Goal: Task Accomplishment & Management: Use online tool/utility

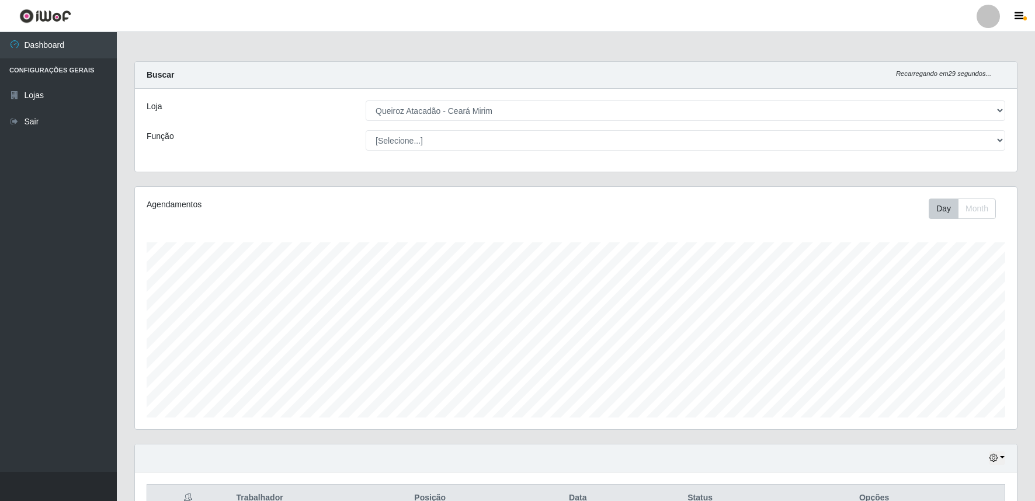
select select "465"
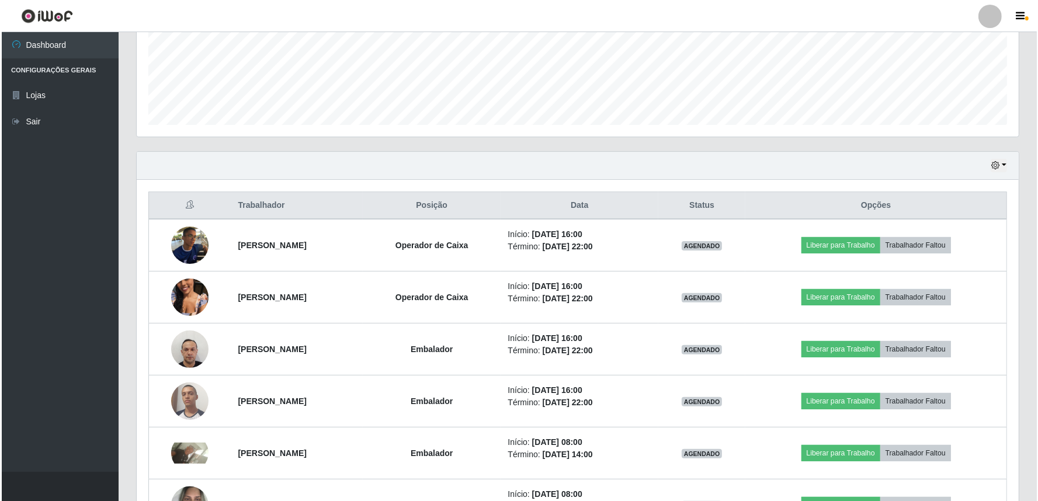
scroll to position [242, 882]
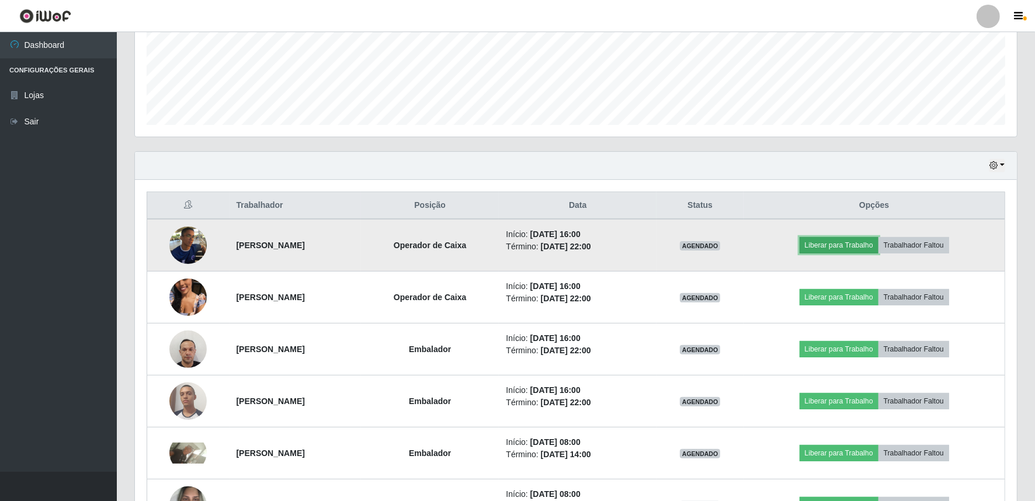
click at [868, 247] on button "Liberar para Trabalho" at bounding box center [838, 245] width 79 height 16
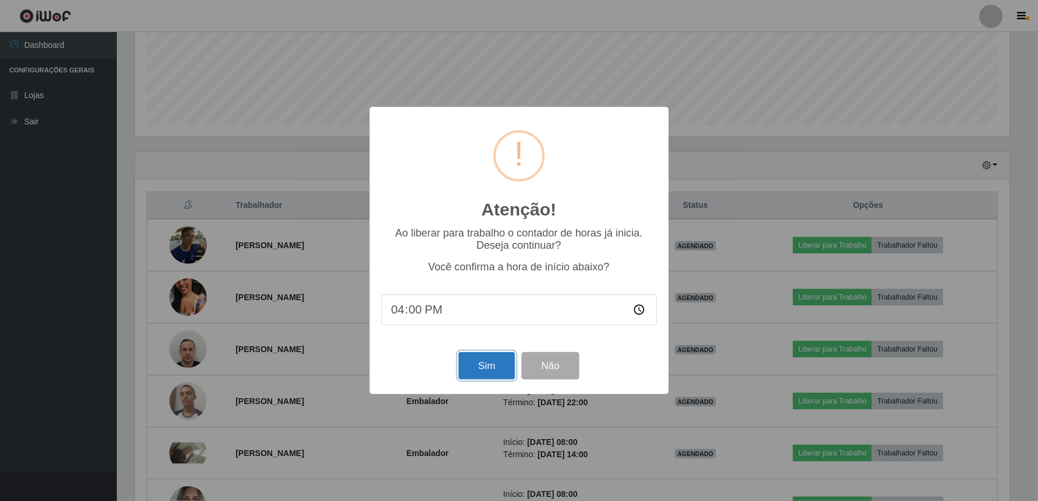
click at [475, 371] on button "Sim" at bounding box center [486, 365] width 57 height 27
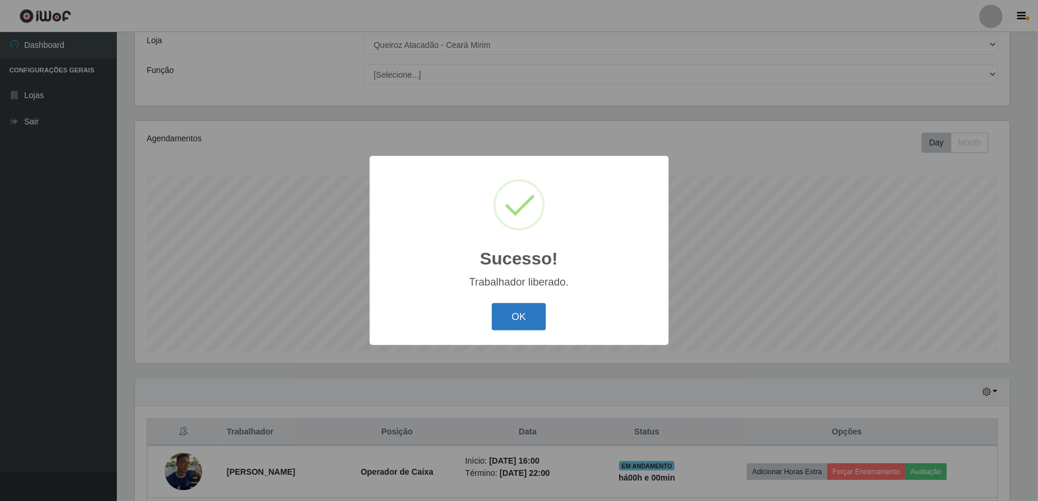
click at [511, 317] on button "OK" at bounding box center [519, 316] width 54 height 27
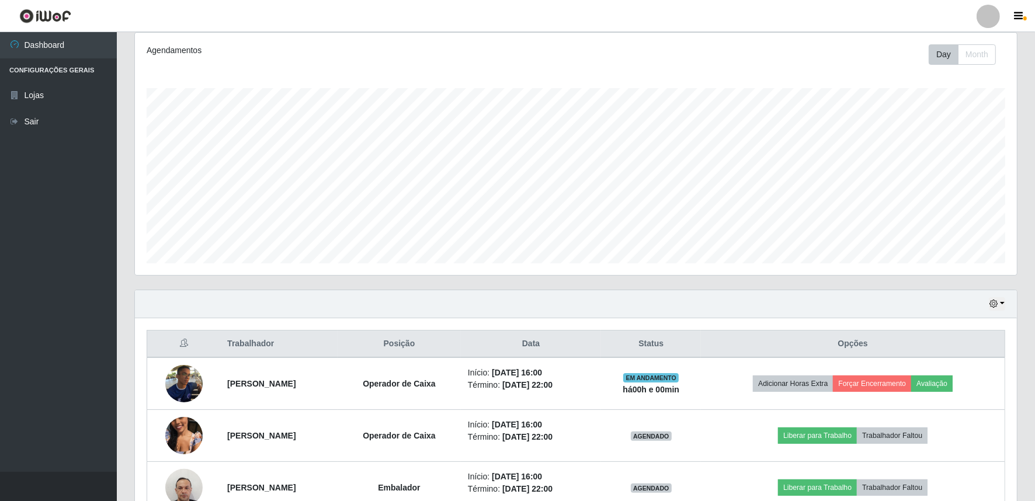
scroll to position [325, 0]
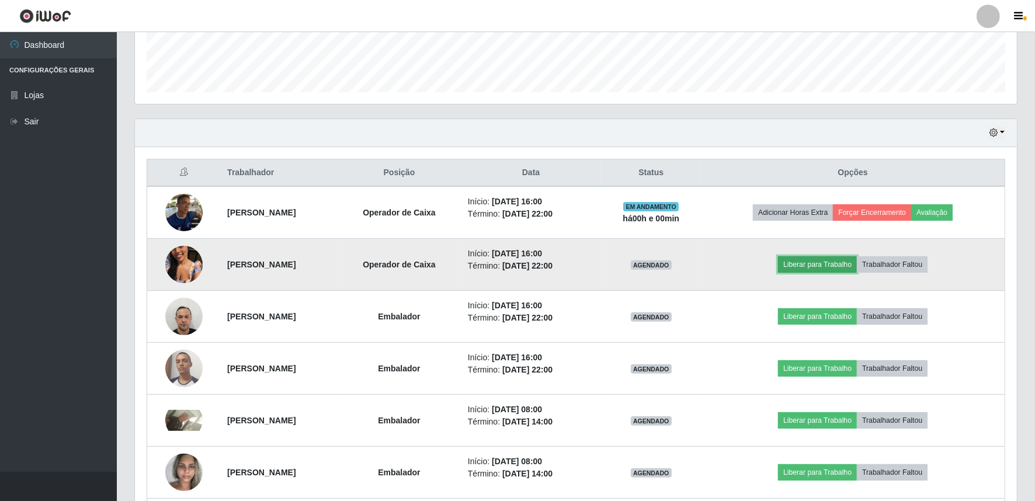
click at [838, 263] on button "Liberar para Trabalho" at bounding box center [817, 264] width 79 height 16
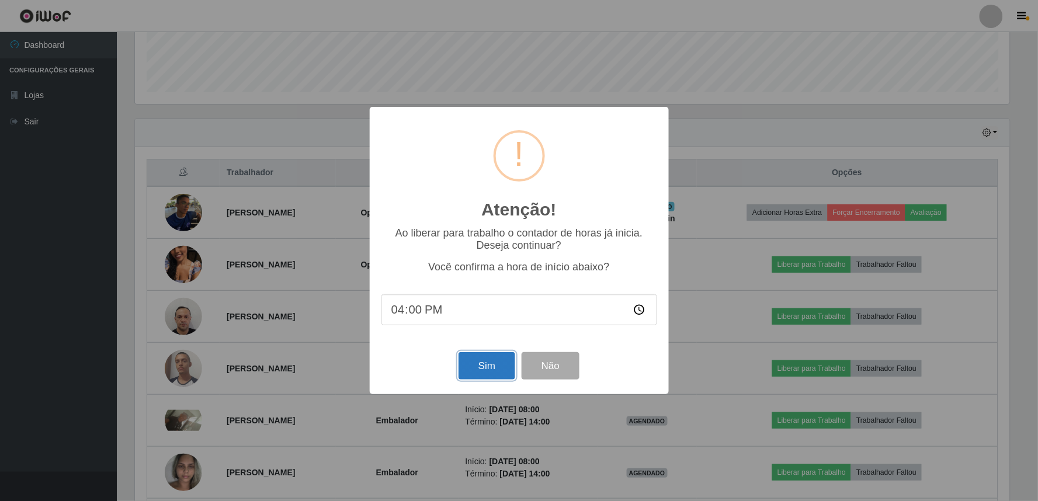
click at [503, 367] on button "Sim" at bounding box center [486, 365] width 57 height 27
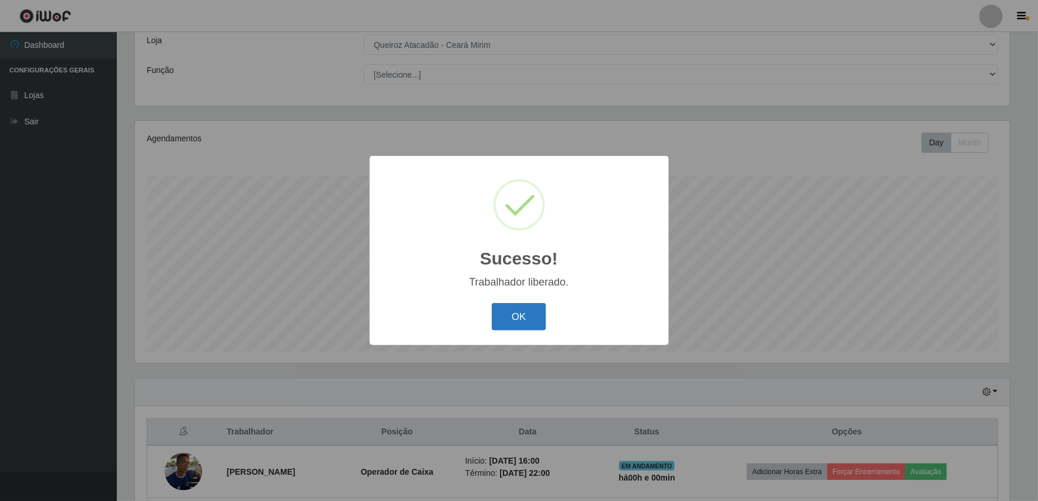
click at [545, 322] on button "OK" at bounding box center [519, 316] width 54 height 27
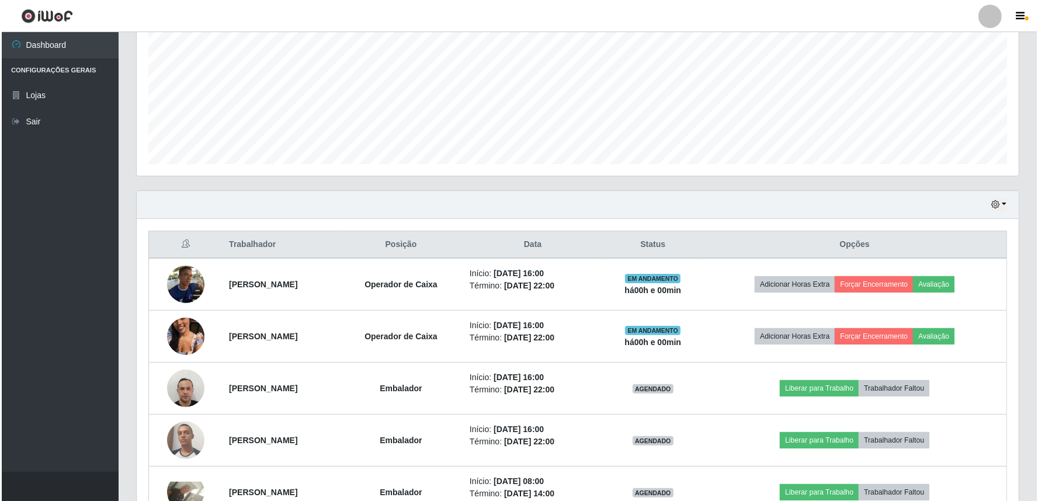
scroll to position [325, 0]
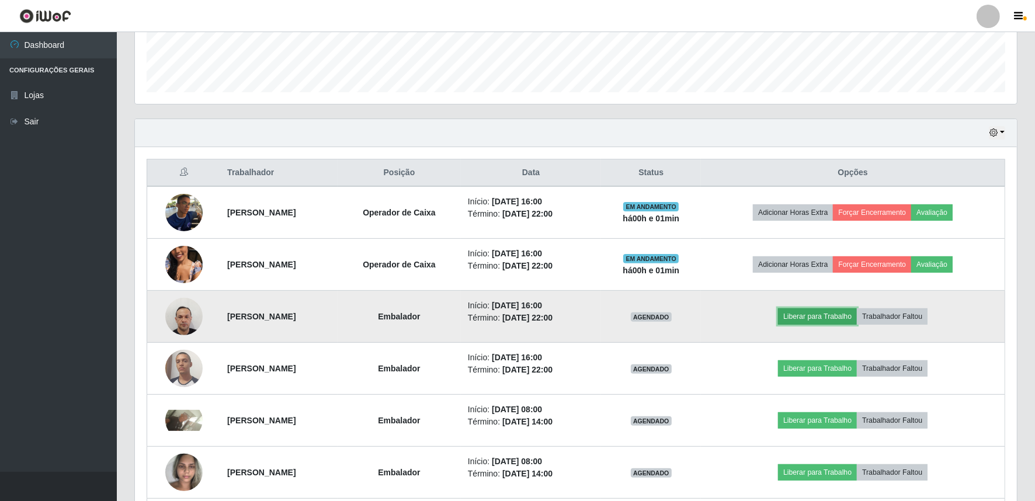
click at [827, 315] on button "Liberar para Trabalho" at bounding box center [817, 316] width 79 height 16
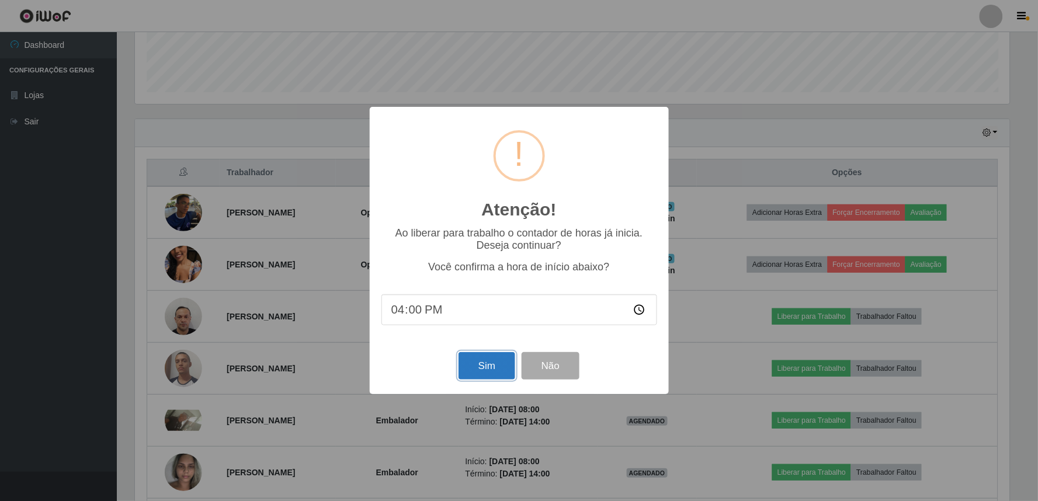
click at [503, 370] on button "Sim" at bounding box center [486, 365] width 57 height 27
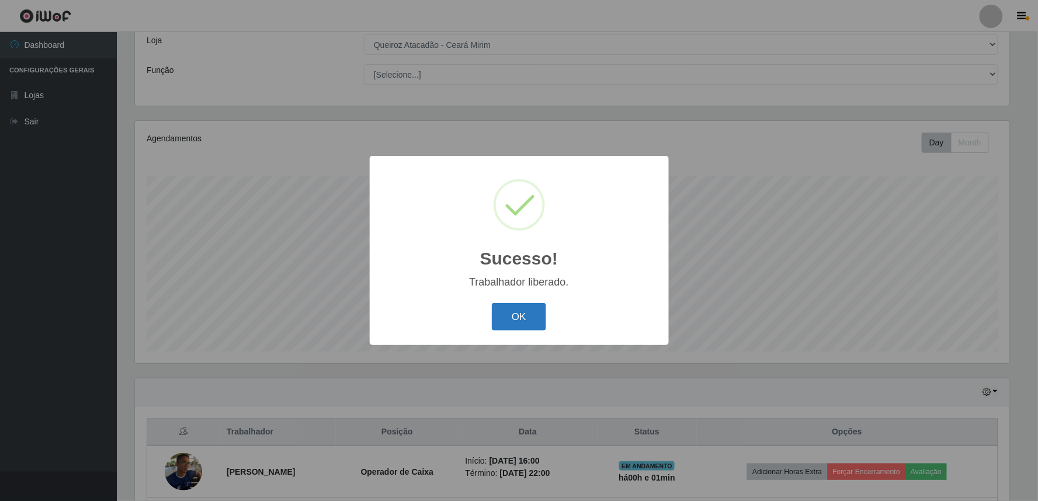
click at [526, 319] on button "OK" at bounding box center [519, 316] width 54 height 27
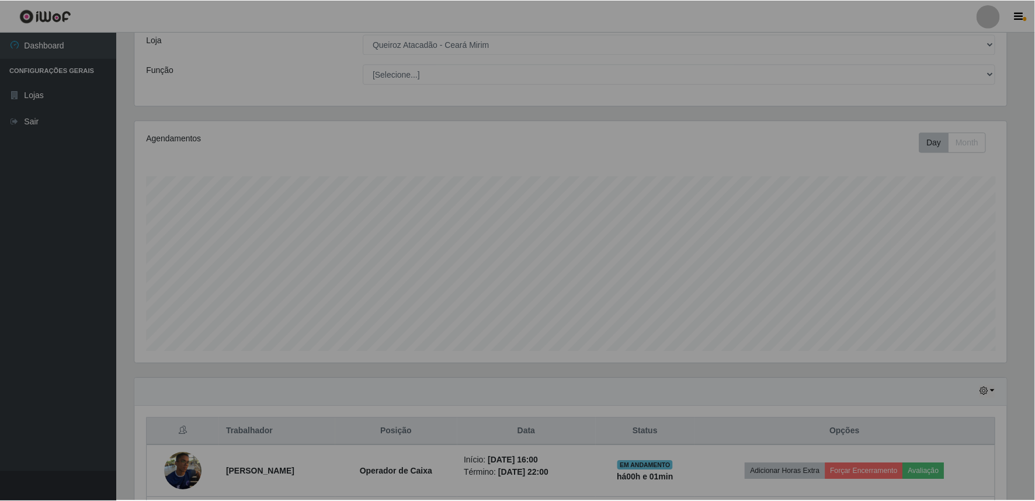
scroll to position [0, 0]
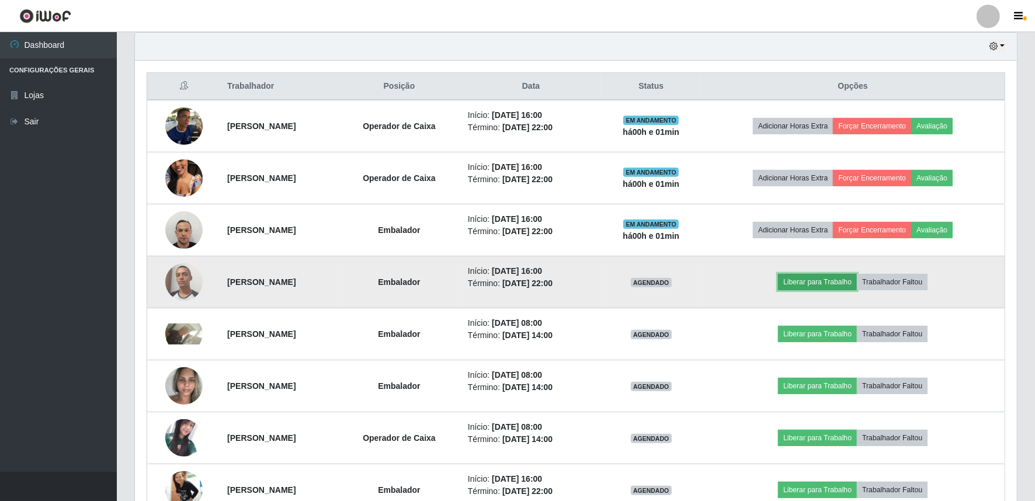
click at [823, 287] on button "Liberar para Trabalho" at bounding box center [817, 282] width 79 height 16
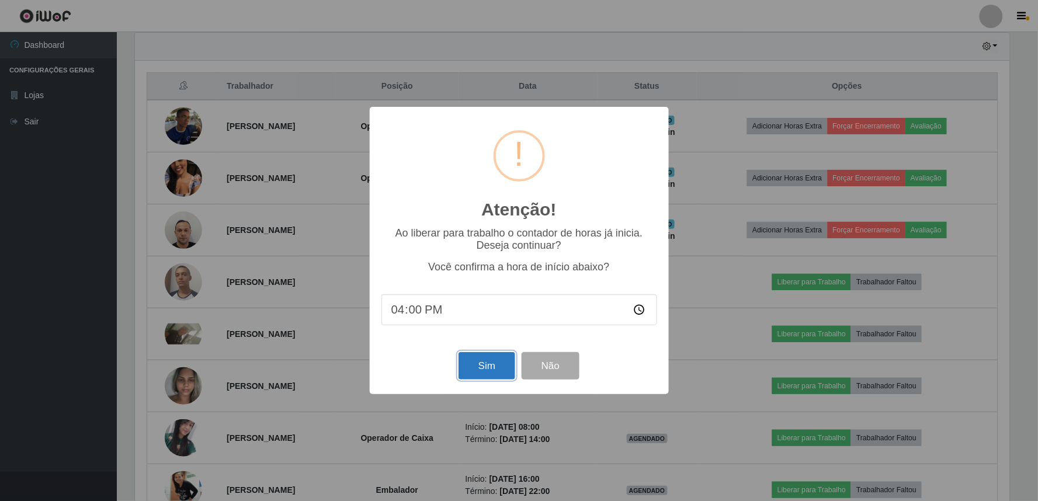
click at [503, 364] on button "Sim" at bounding box center [486, 365] width 57 height 27
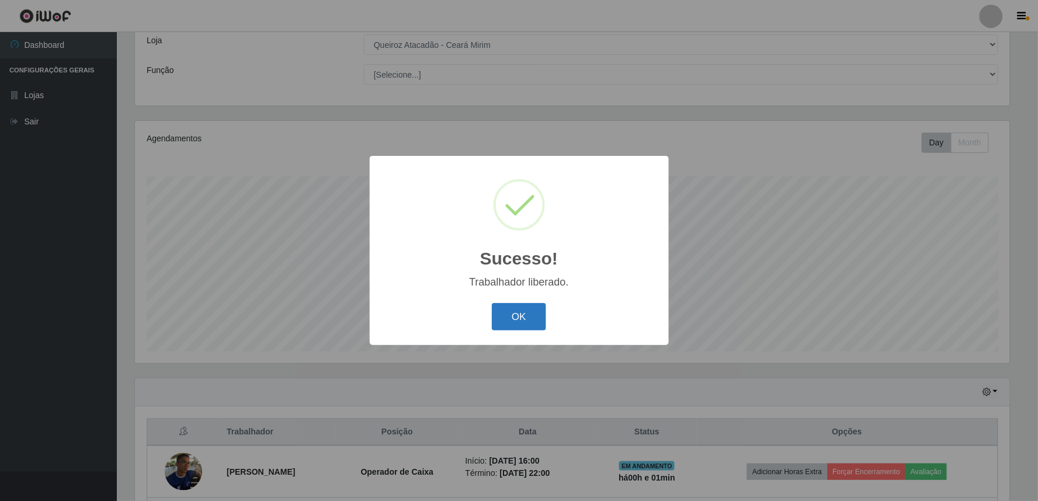
click at [505, 315] on button "OK" at bounding box center [519, 316] width 54 height 27
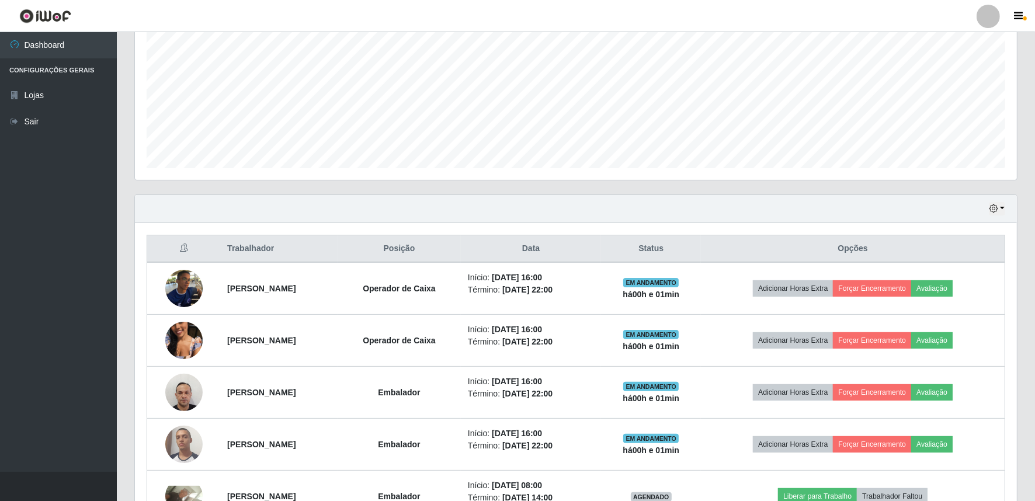
scroll to position [239, 0]
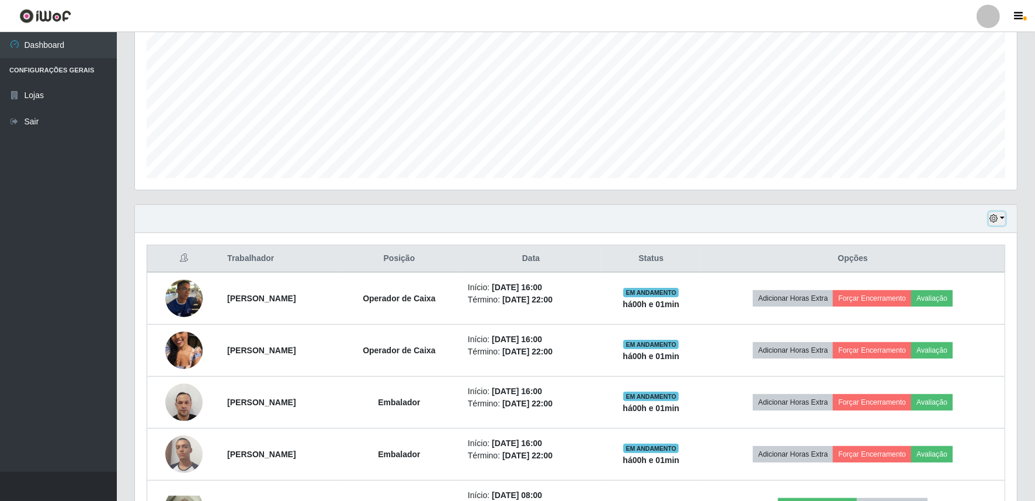
click at [1002, 217] on button "button" at bounding box center [996, 218] width 16 height 13
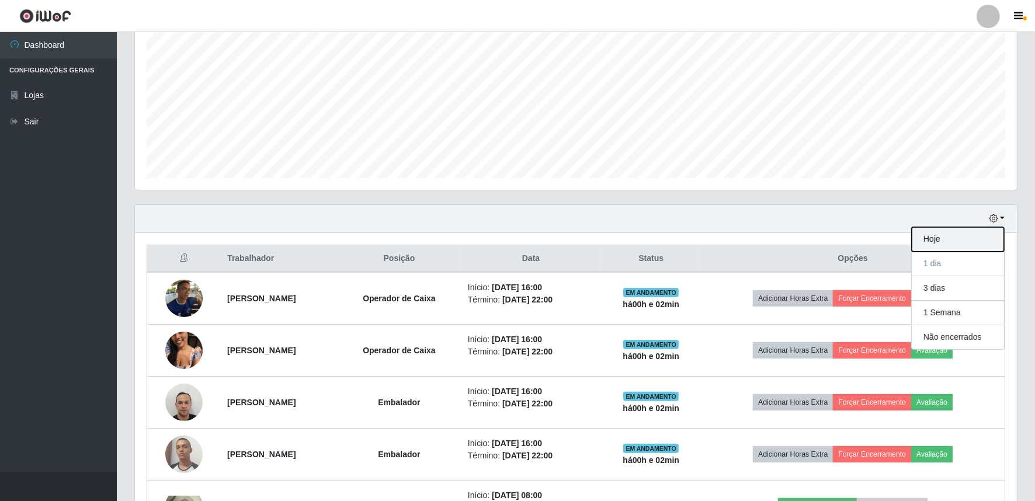
click at [948, 244] on button "Hoje" at bounding box center [957, 239] width 92 height 25
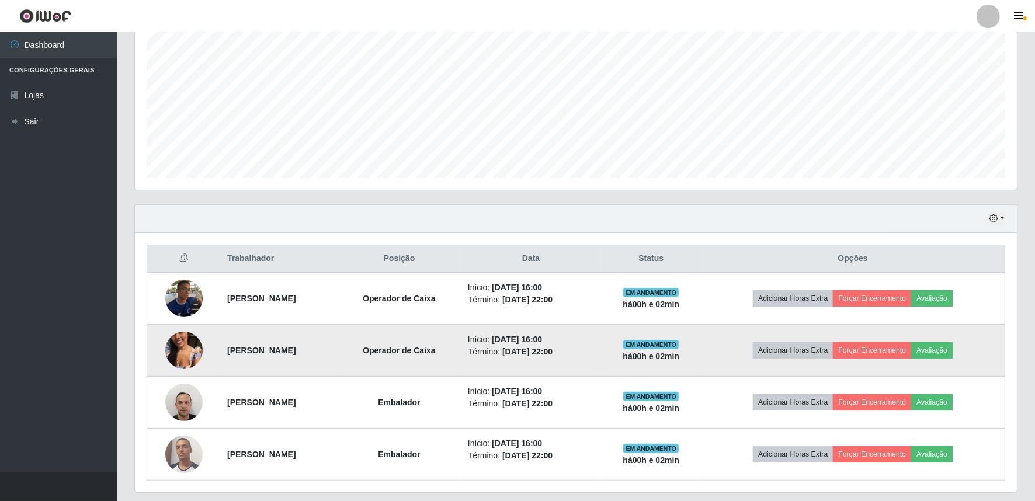
scroll to position [274, 0]
